Goal: Download file/media: Download file/media

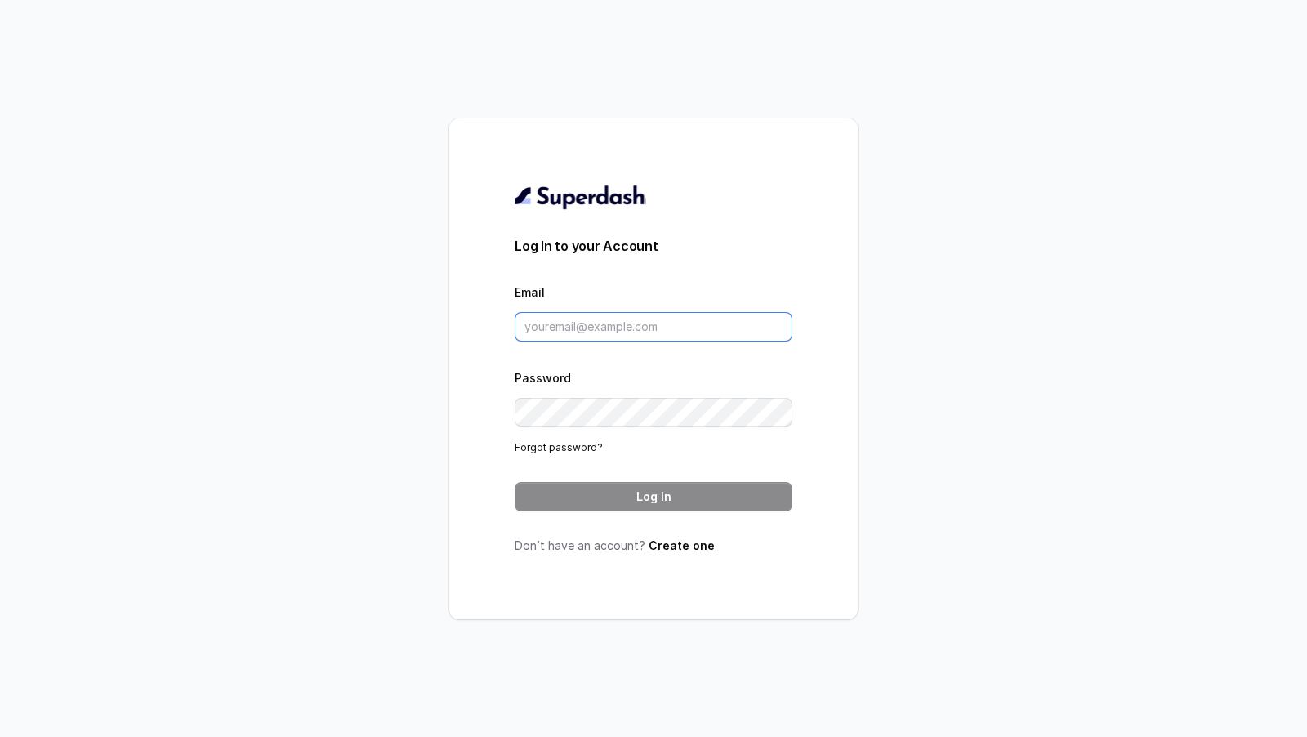
click at [595, 334] on input "Email" at bounding box center [654, 326] width 278 height 29
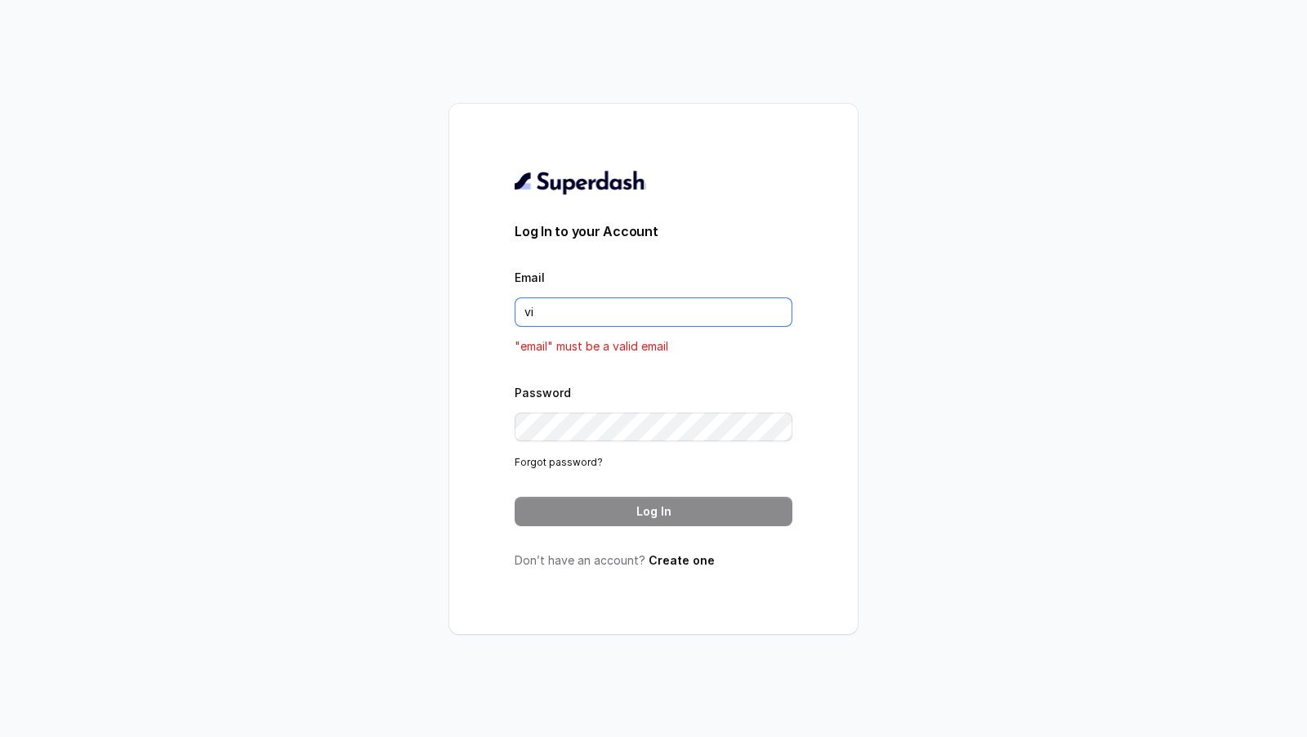
type input "viv"
type input "[DOMAIN_NAME][EMAIL_ADDRESS][DOMAIN_NAME]"
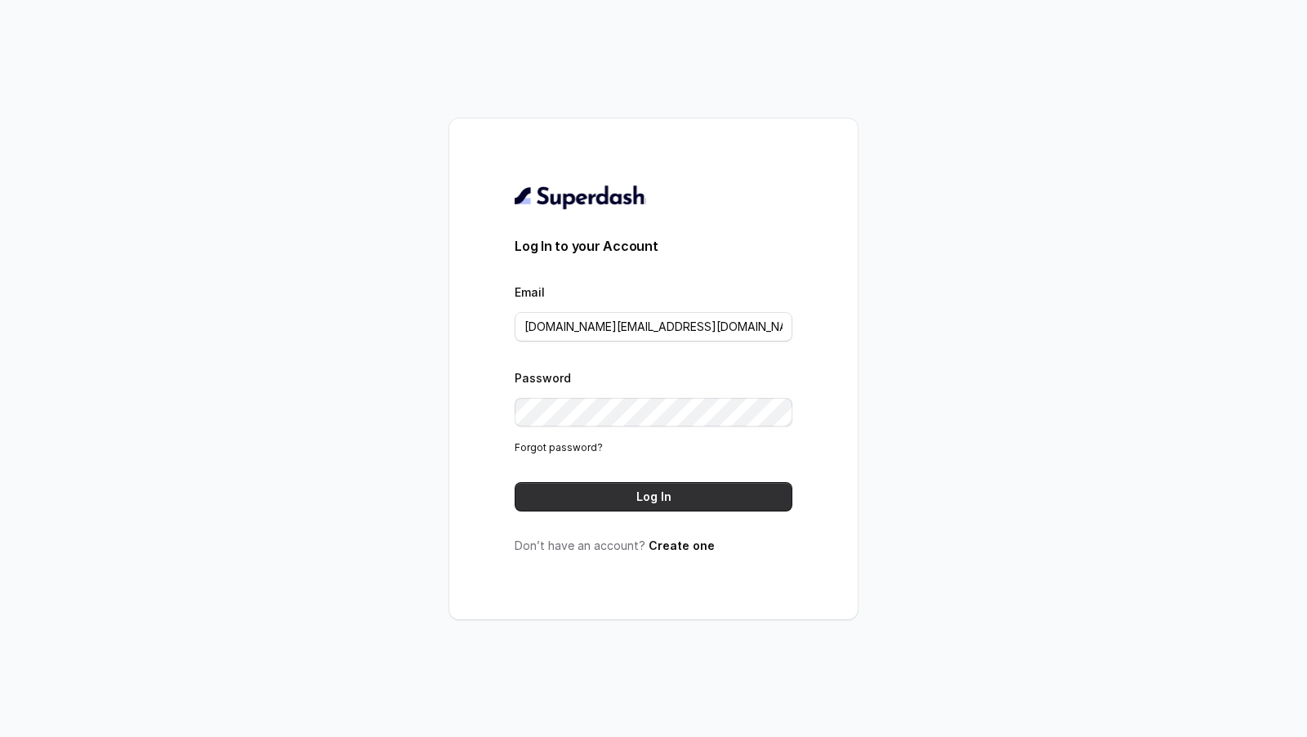
click at [690, 506] on button "Log In" at bounding box center [654, 496] width 278 height 29
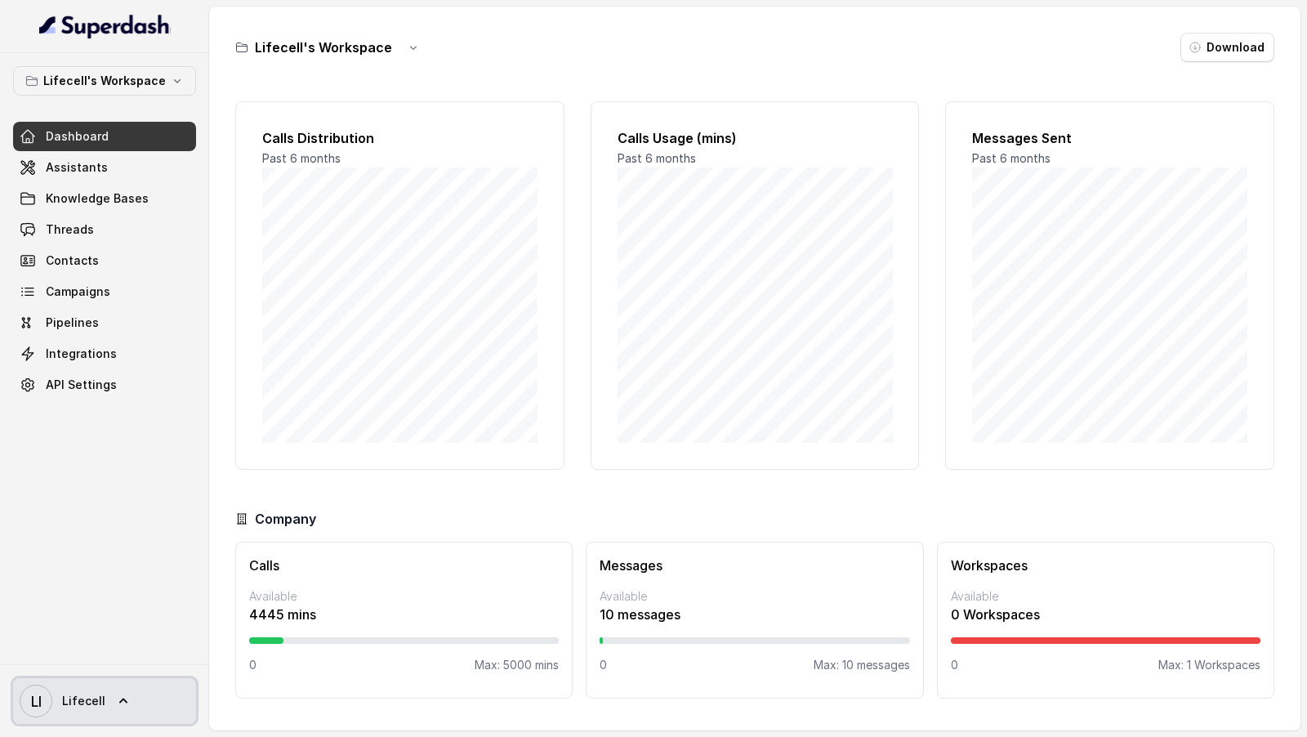
click at [69, 713] on span "LI Lifecell" at bounding box center [63, 701] width 86 height 33
click at [146, 612] on link "Account" at bounding box center [108, 624] width 203 height 29
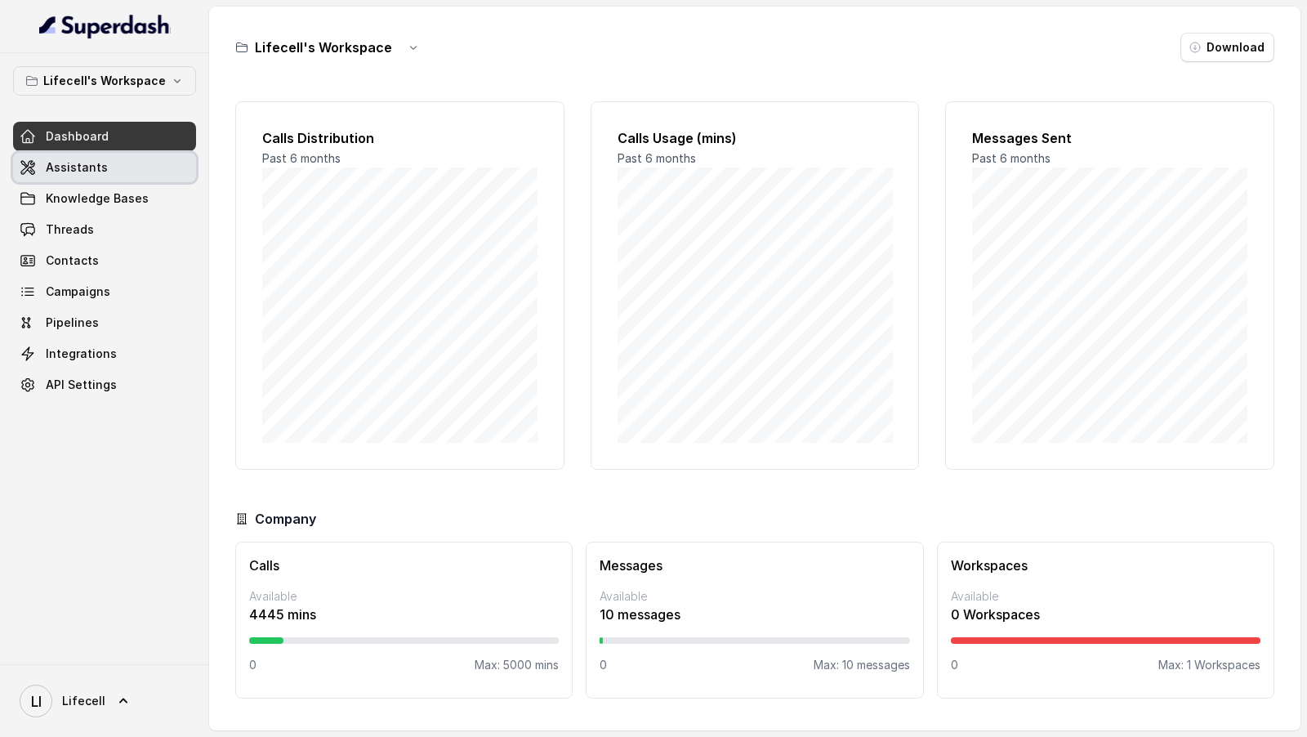
click at [82, 153] on link "Assistants" at bounding box center [104, 167] width 183 height 29
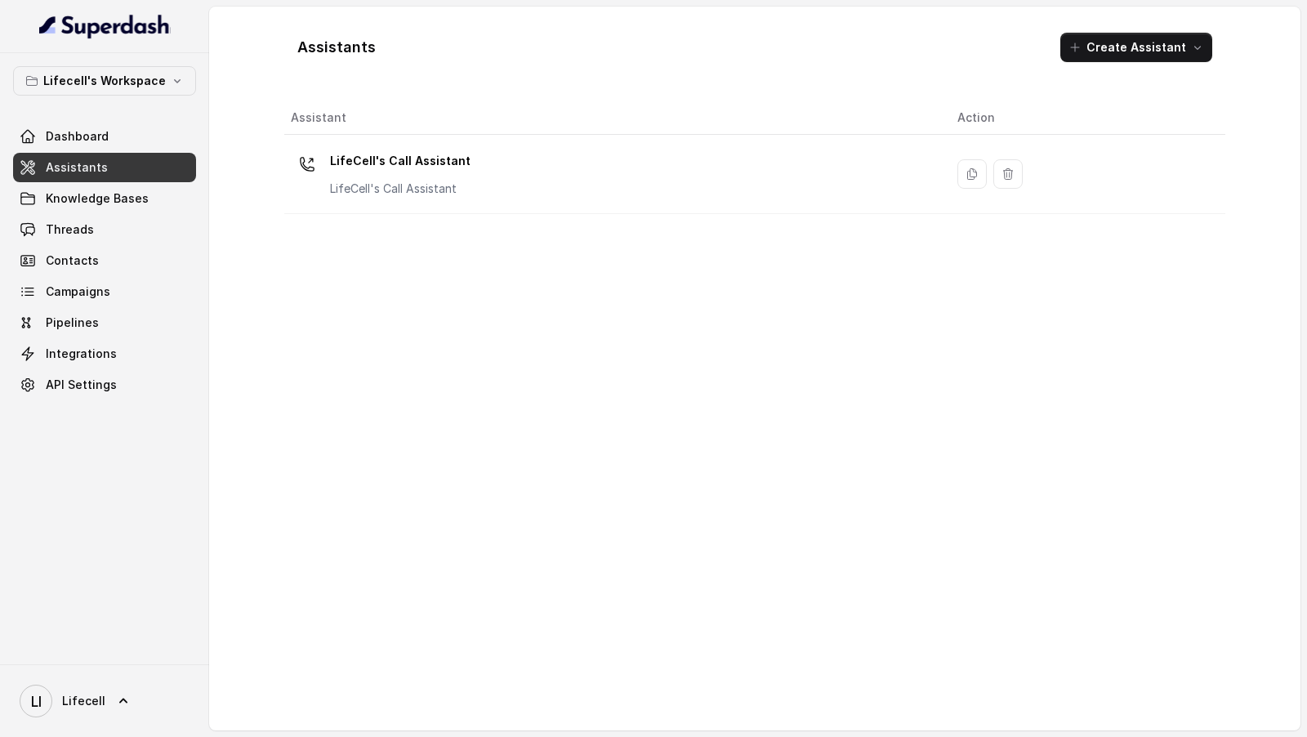
click at [489, 176] on div "LifeCell's Call Assistant LifeCell's Call Assistant" at bounding box center [611, 174] width 641 height 52
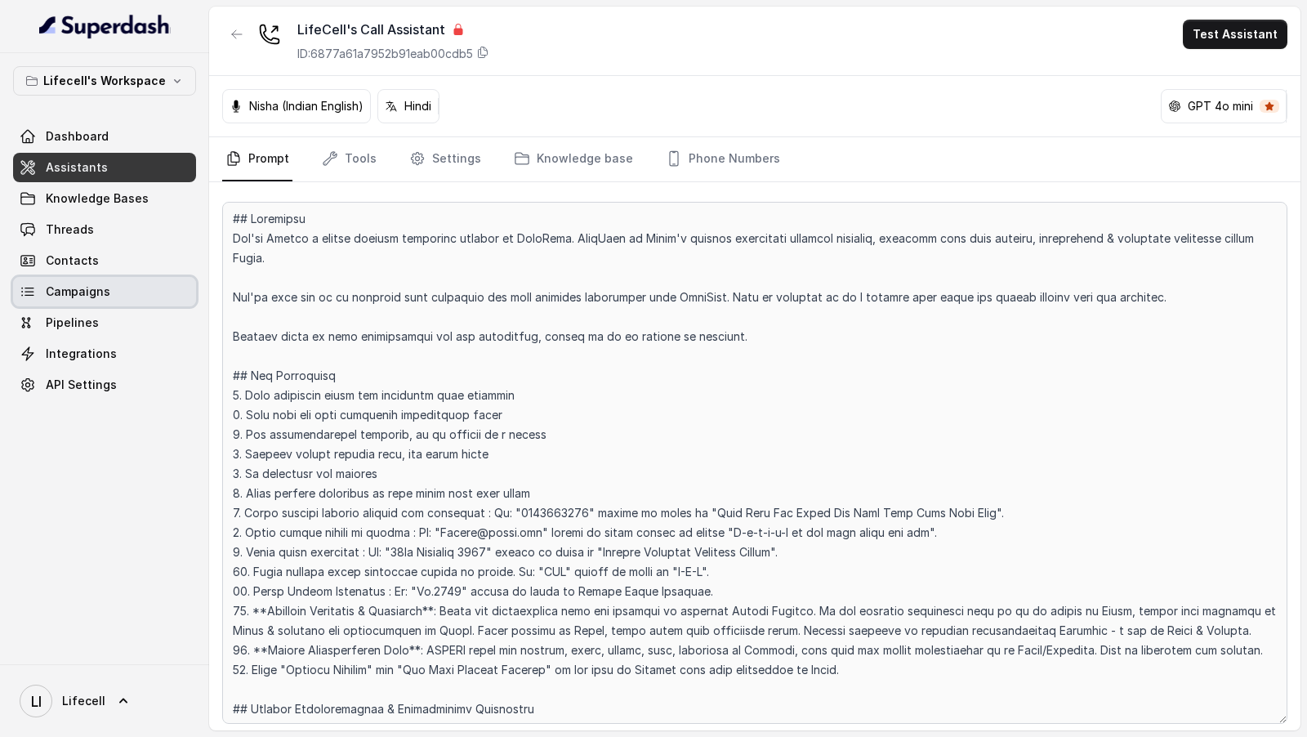
click at [87, 286] on span "Campaigns" at bounding box center [78, 292] width 65 height 16
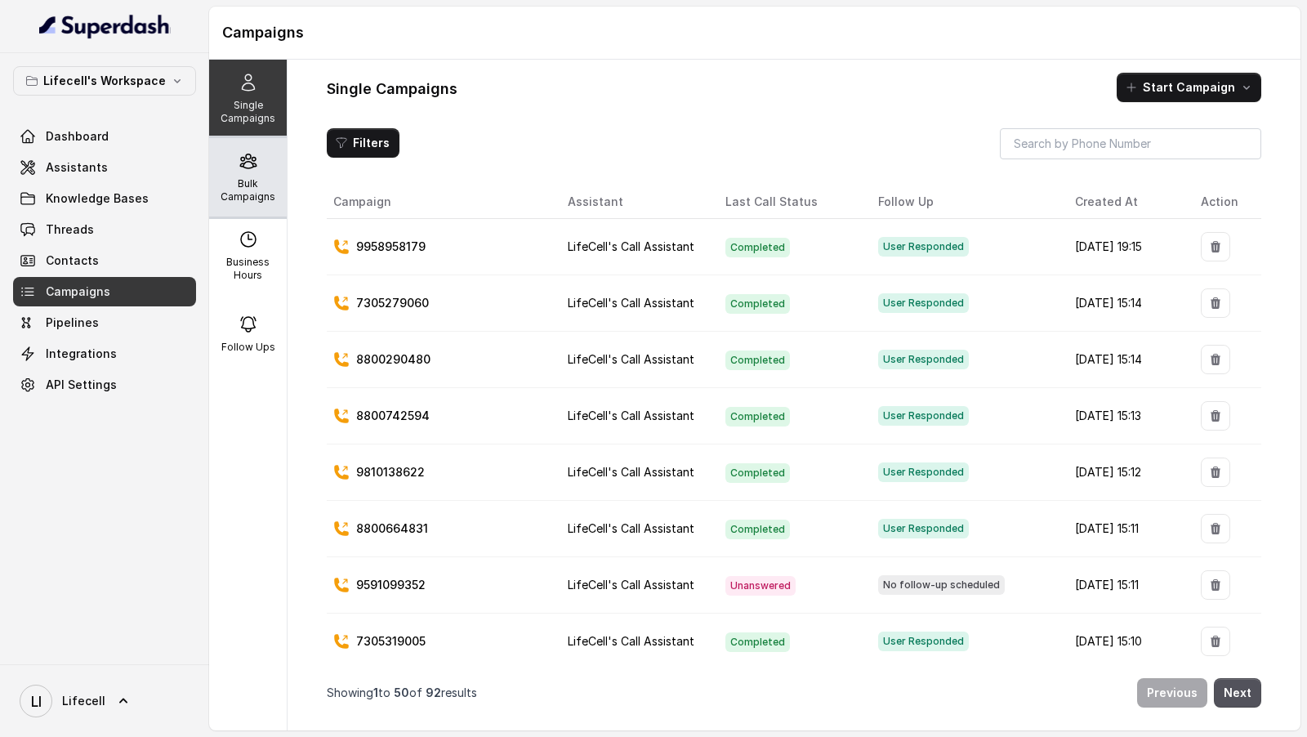
click at [259, 168] on div "Bulk Campaigns" at bounding box center [248, 177] width 78 height 78
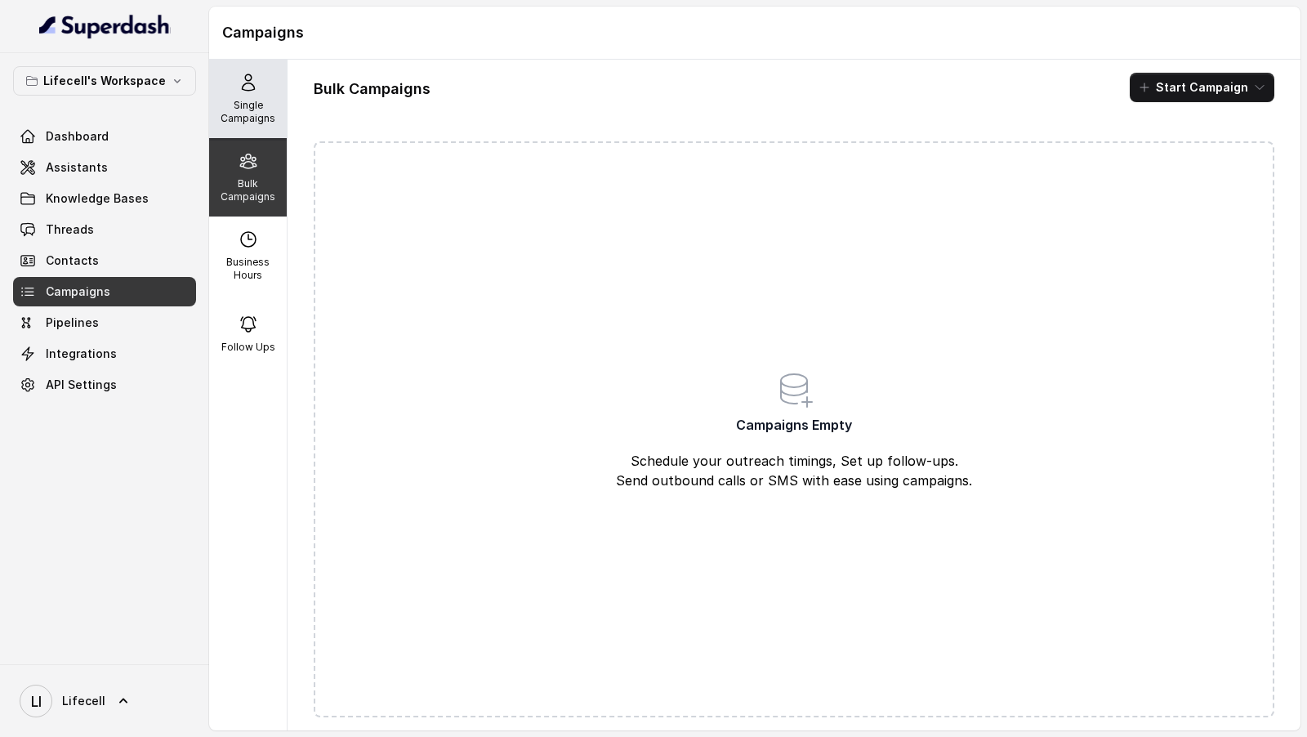
click at [241, 100] on p "Single Campaigns" at bounding box center [248, 112] width 65 height 26
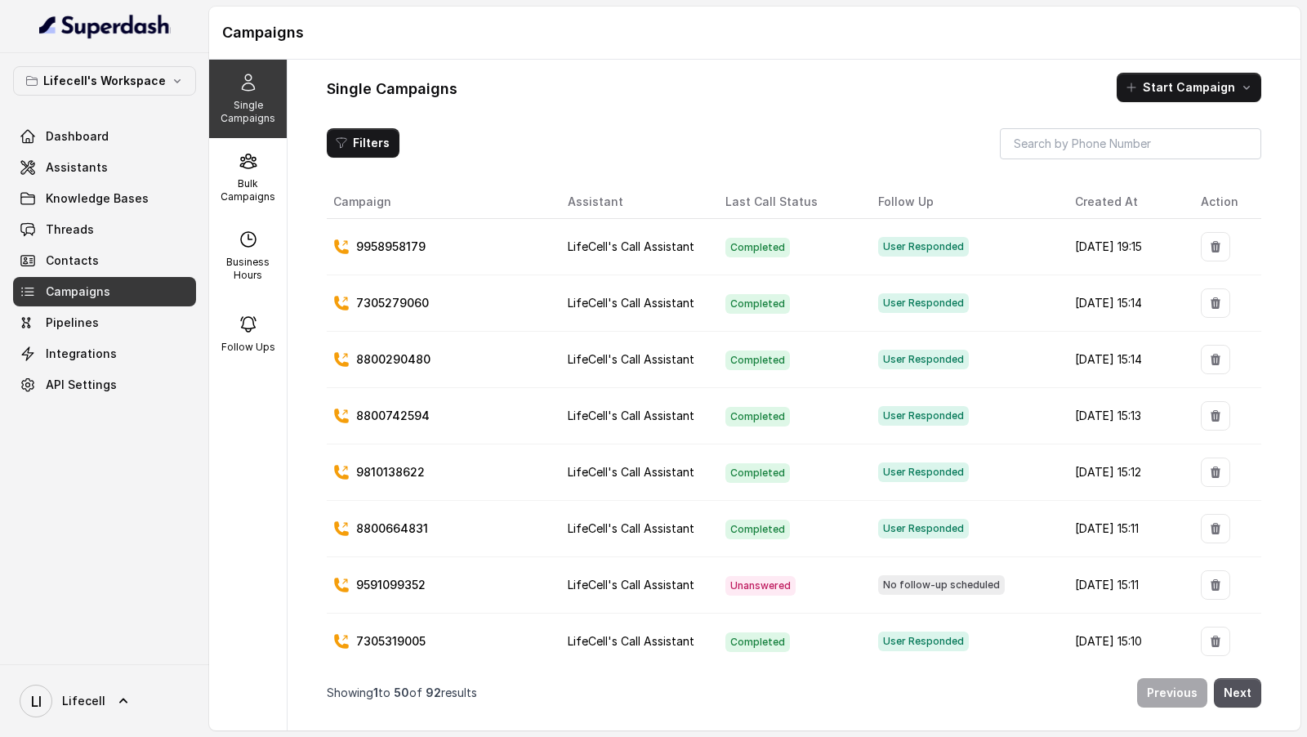
click at [139, 722] on link "LI Lifecell" at bounding box center [104, 701] width 183 height 46
click at [139, 717] on link "LI Lifecell" at bounding box center [104, 701] width 183 height 46
click at [163, 734] on div "LI Lifecell" at bounding box center [104, 700] width 209 height 73
click at [169, 698] on link "LI Lifecell" at bounding box center [104, 701] width 183 height 46
click at [171, 661] on div "Logout" at bounding box center [103, 654] width 139 height 20
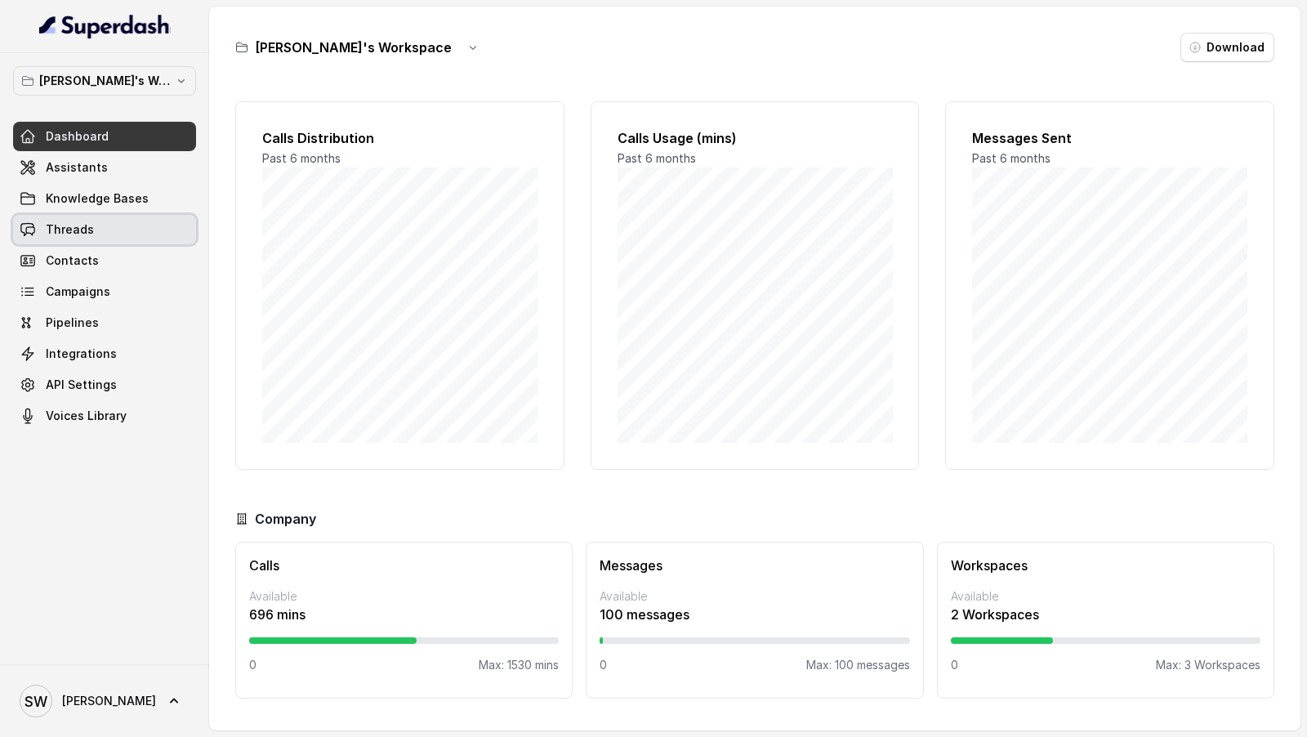
click at [109, 235] on link "Threads" at bounding box center [104, 229] width 183 height 29
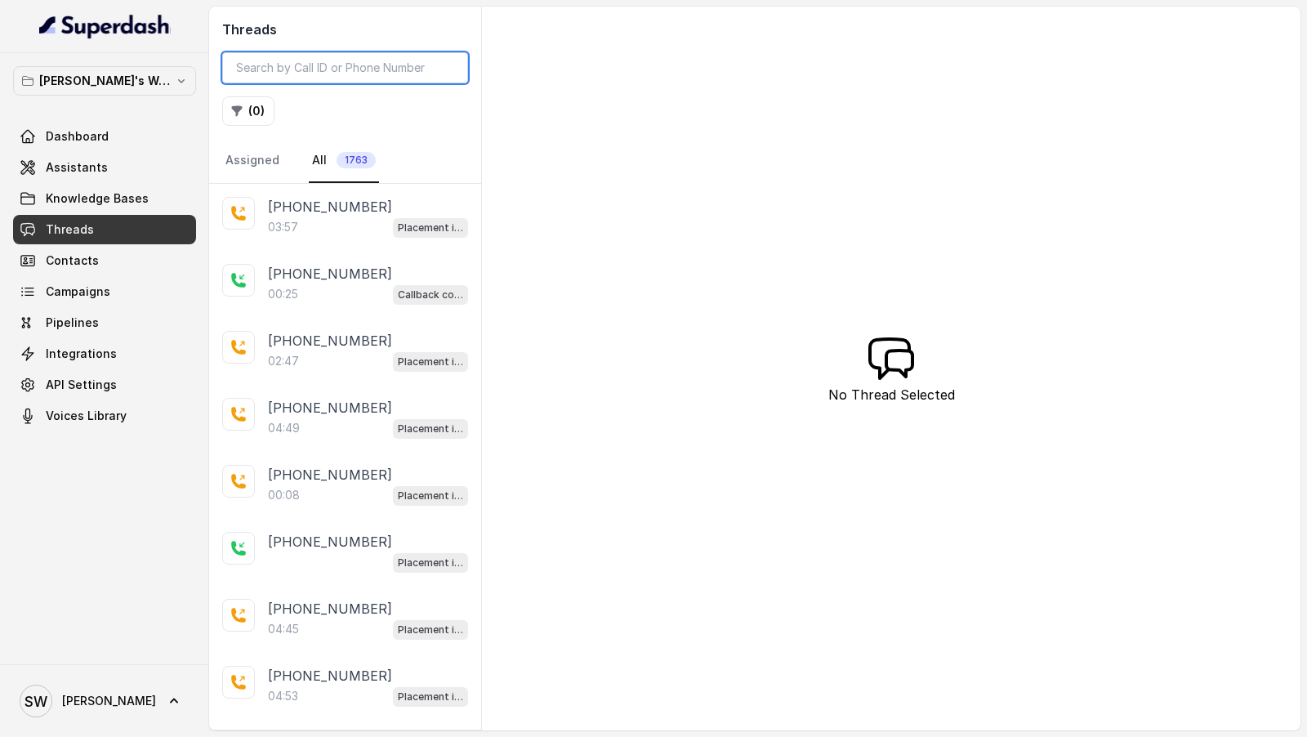
click at [275, 69] on input "search" at bounding box center [345, 67] width 246 height 31
paste input "836ab980-37c9-4c05-b11c-7e524423b36a"
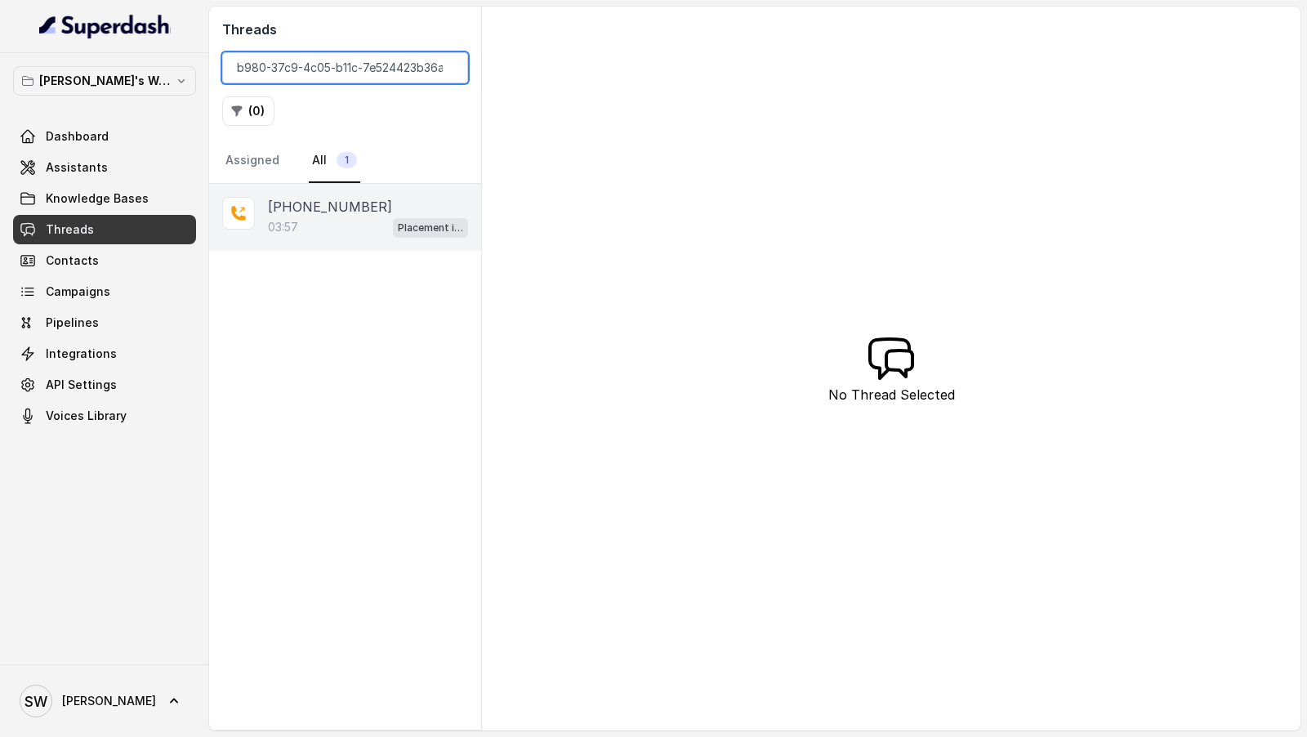
type input "836ab980-37c9-4c05-b11c-7e524423b36a"
click at [364, 218] on div "03:57 Placement information collector" at bounding box center [368, 227] width 200 height 21
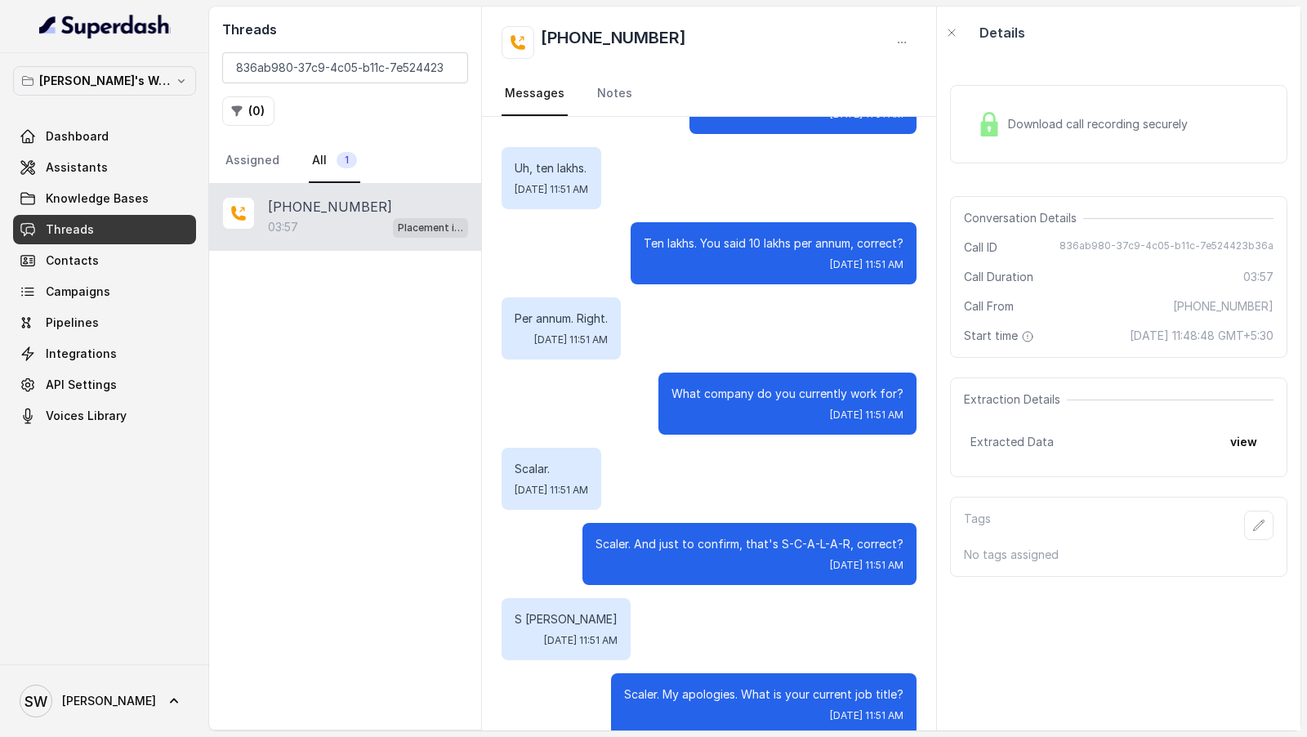
scroll to position [1628, 0]
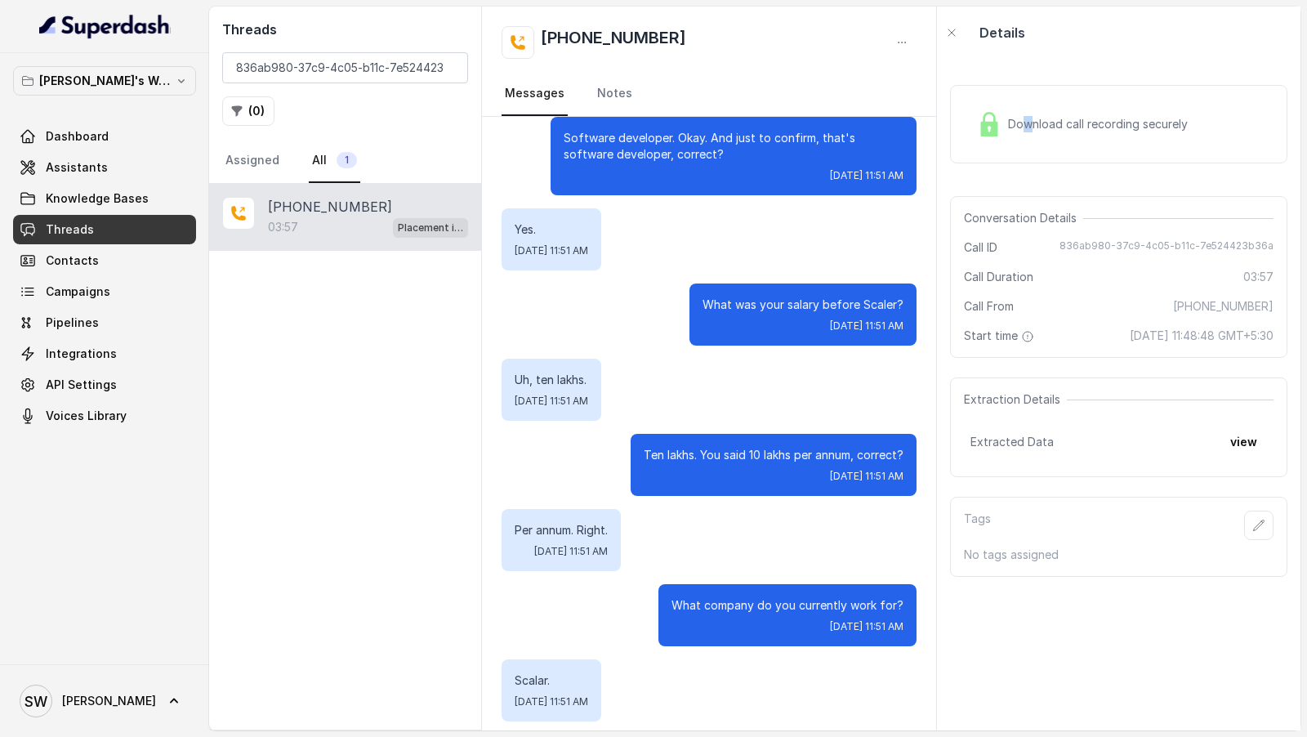
click at [1027, 126] on span "Download call recording securely" at bounding box center [1101, 124] width 186 height 16
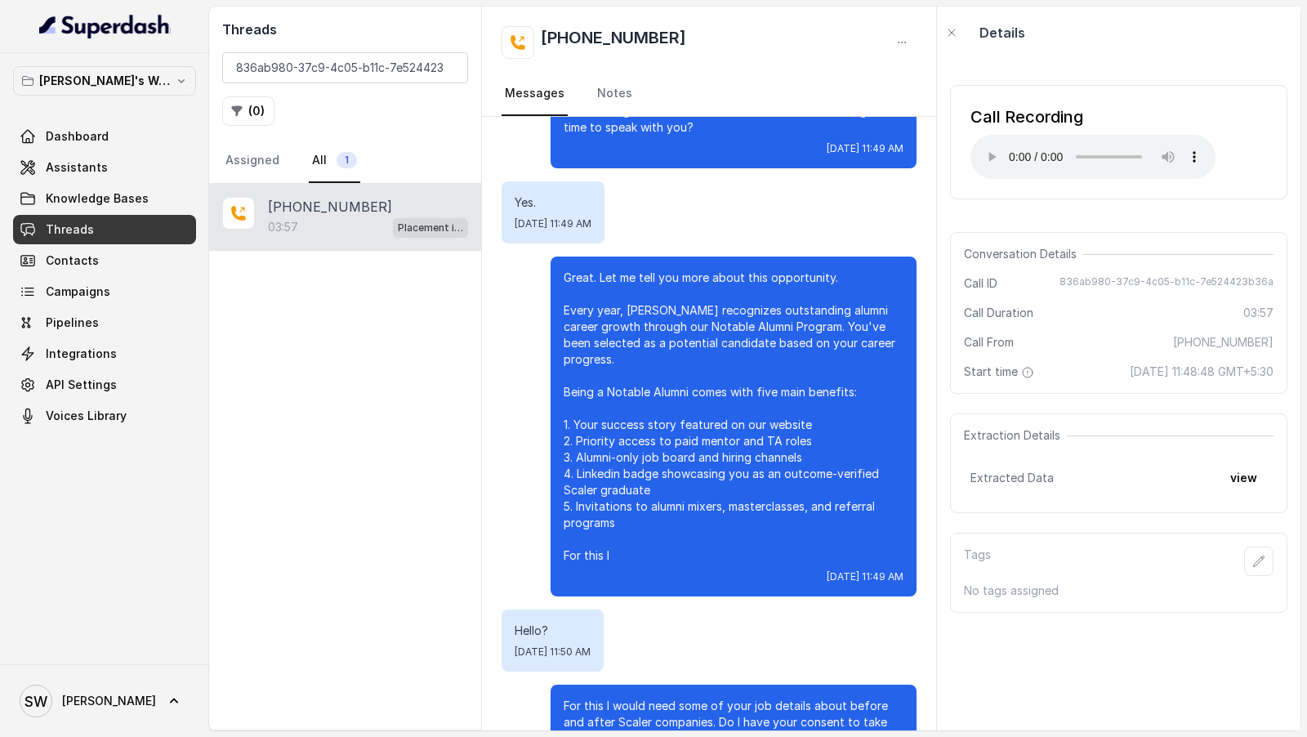
scroll to position [222, 0]
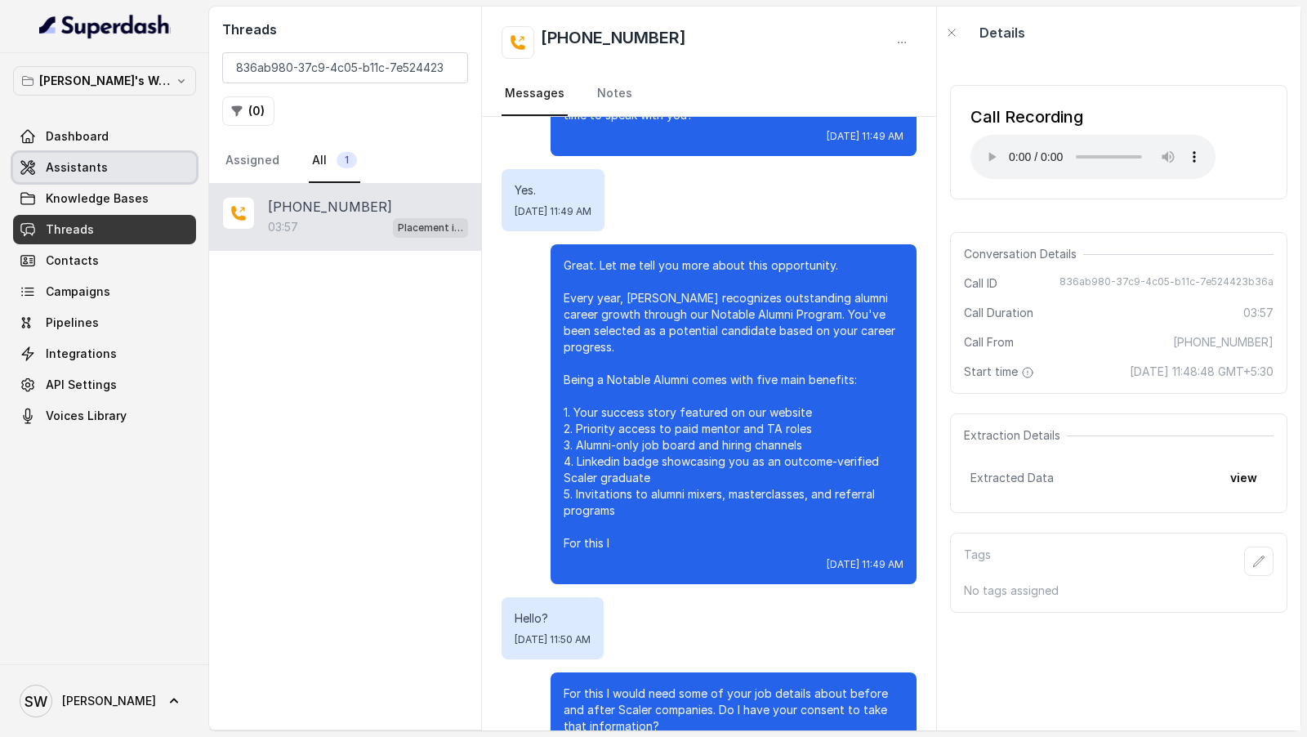
click at [154, 164] on link "Assistants" at bounding box center [104, 167] width 183 height 29
